Goal: Information Seeking & Learning: Learn about a topic

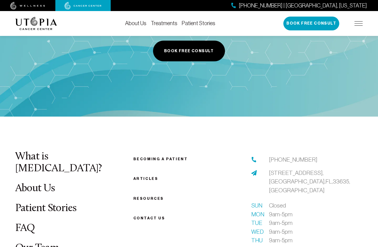
scroll to position [987, 0]
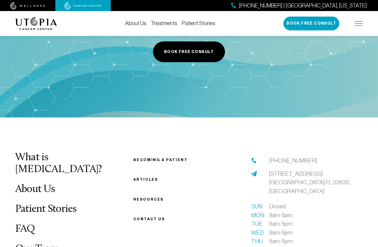
click at [177, 158] on link "Becoming a patient" at bounding box center [160, 160] width 55 height 4
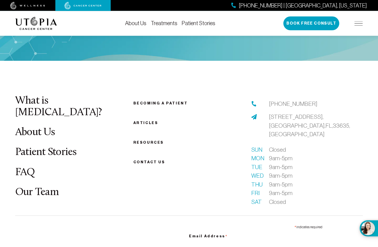
scroll to position [753, 0]
click at [28, 156] on link "Patient Stories" at bounding box center [45, 152] width 61 height 11
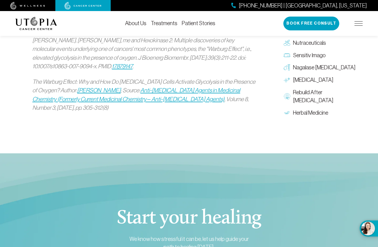
scroll to position [895, 0]
